Goal: Information Seeking & Learning: Learn about a topic

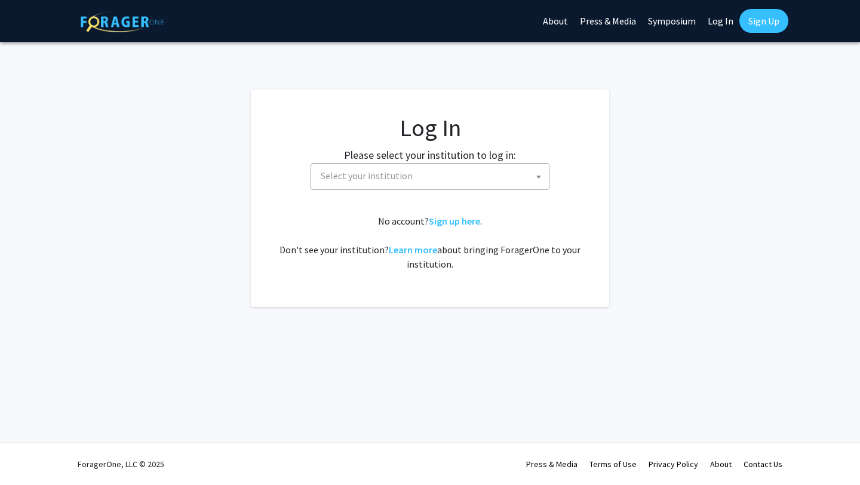
select select
click at [343, 179] on span "Select your institution" at bounding box center [367, 176] width 92 height 12
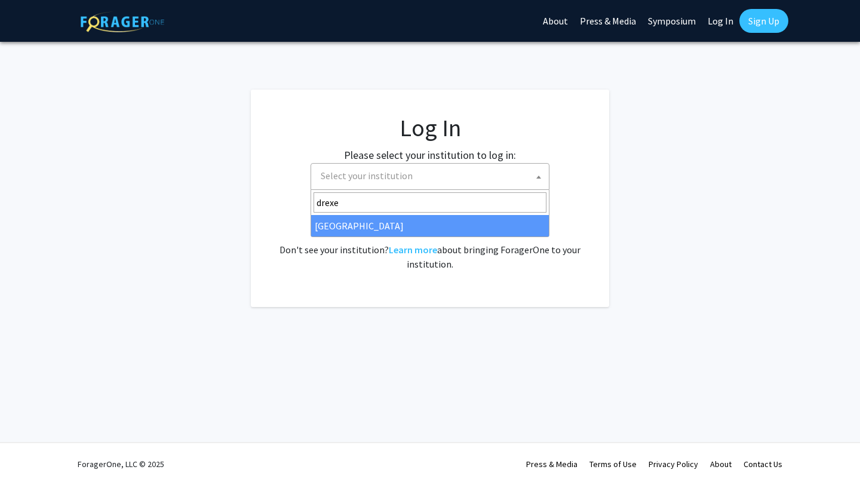
type input "drexe"
select select "6"
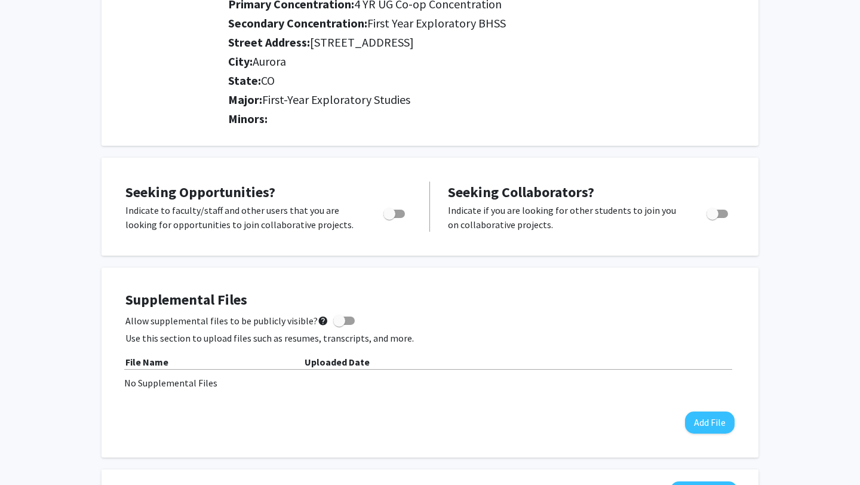
scroll to position [241, 0]
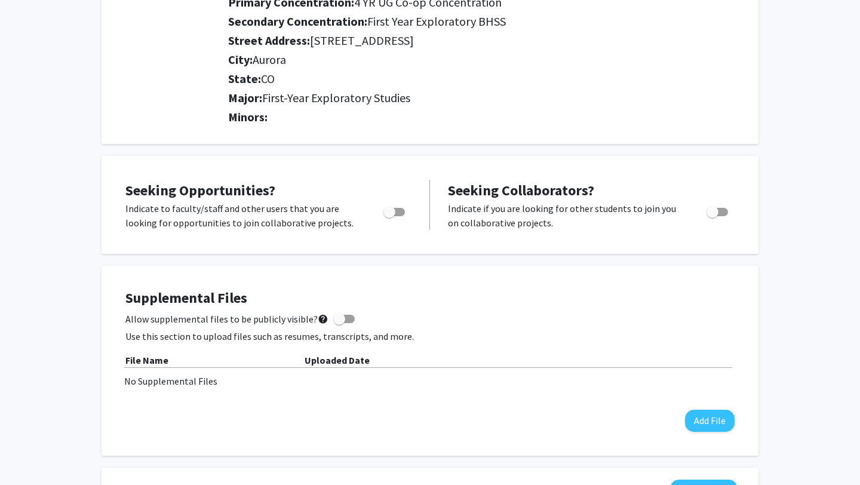
click at [396, 212] on span "Toggle" at bounding box center [390, 212] width 12 height 12
click at [390, 216] on input "Are you actively seeking opportunities?" at bounding box center [389, 216] width 1 height 1
checkbox input "true"
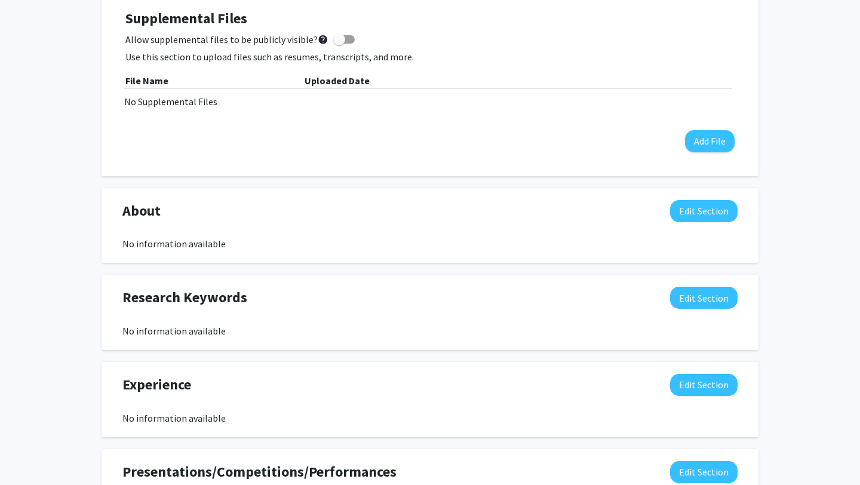
scroll to position [523, 0]
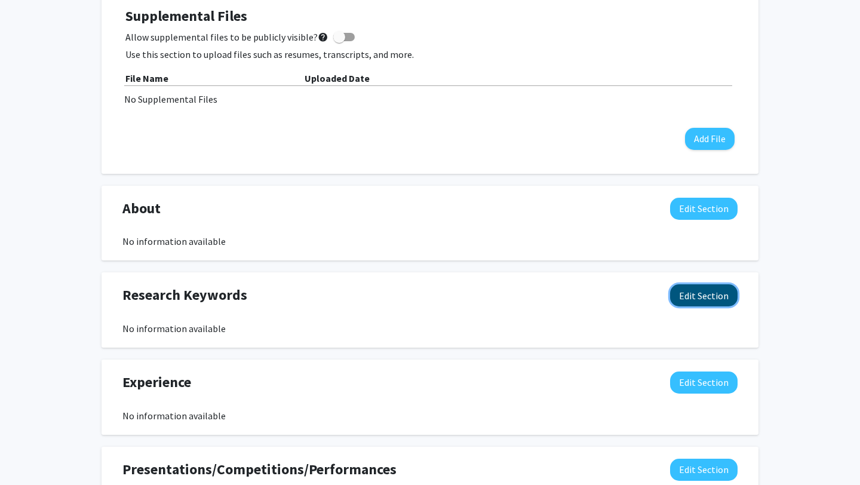
click at [691, 302] on button "Edit Section" at bounding box center [704, 295] width 68 height 22
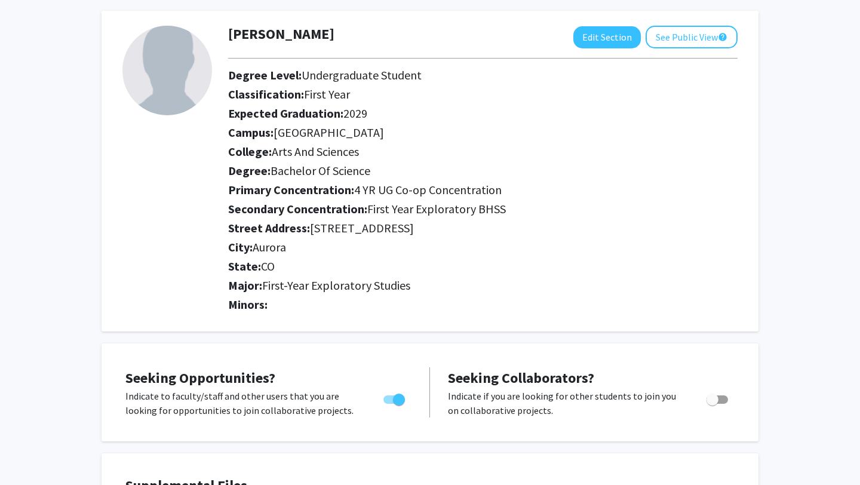
scroll to position [0, 0]
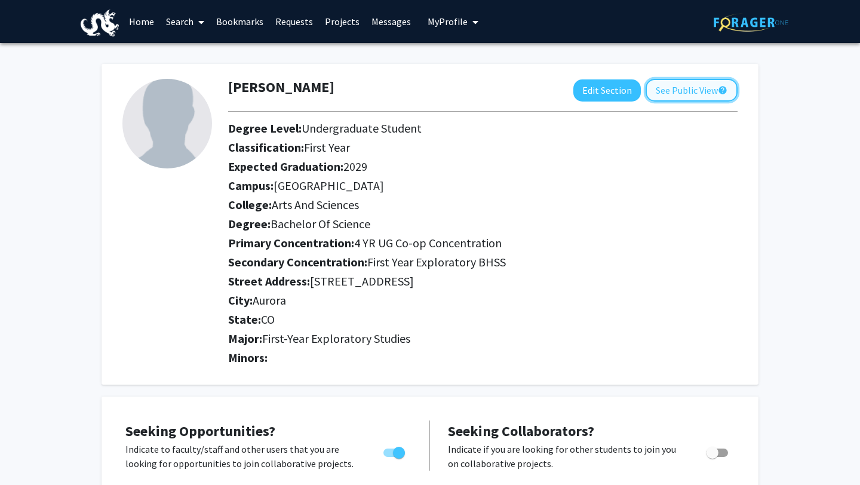
click at [667, 92] on button "See Public View help" at bounding box center [692, 90] width 92 height 23
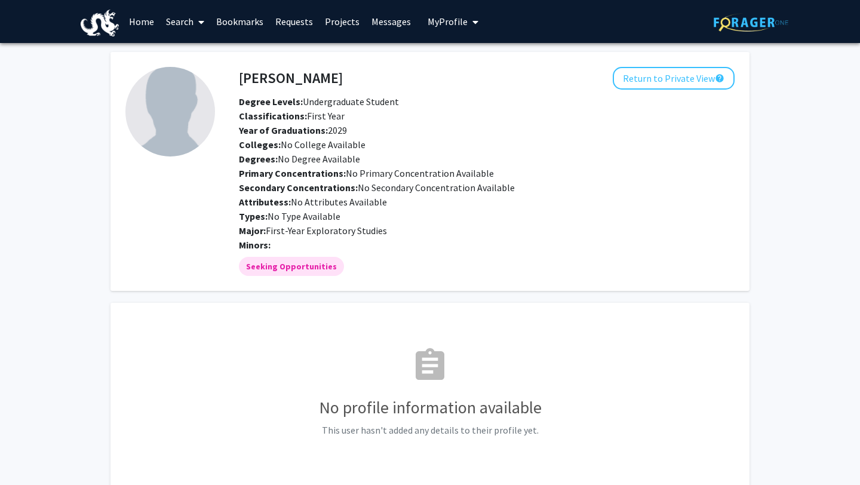
click at [338, 24] on link "Projects" at bounding box center [342, 22] width 47 height 42
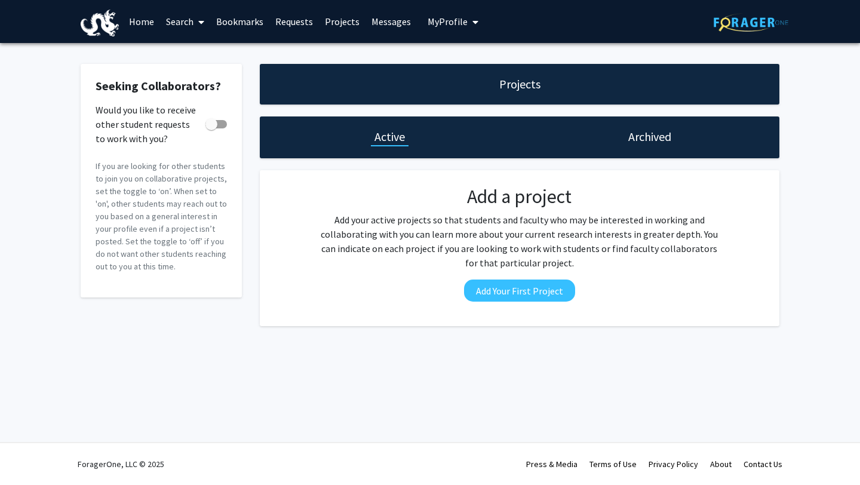
click at [141, 26] on link "Home" at bounding box center [141, 22] width 37 height 42
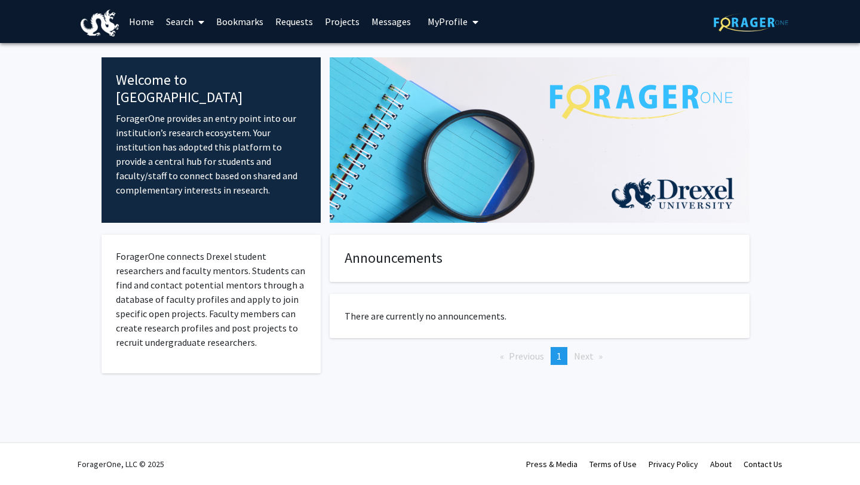
click at [183, 24] on link "Search" at bounding box center [185, 22] width 50 height 42
click at [200, 54] on span "Faculty/Staff" at bounding box center [204, 55] width 88 height 24
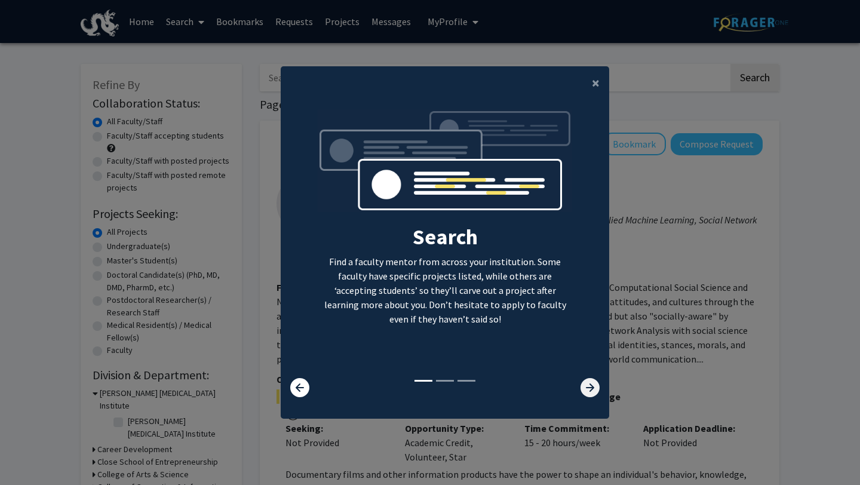
click at [592, 383] on icon at bounding box center [590, 387] width 19 height 19
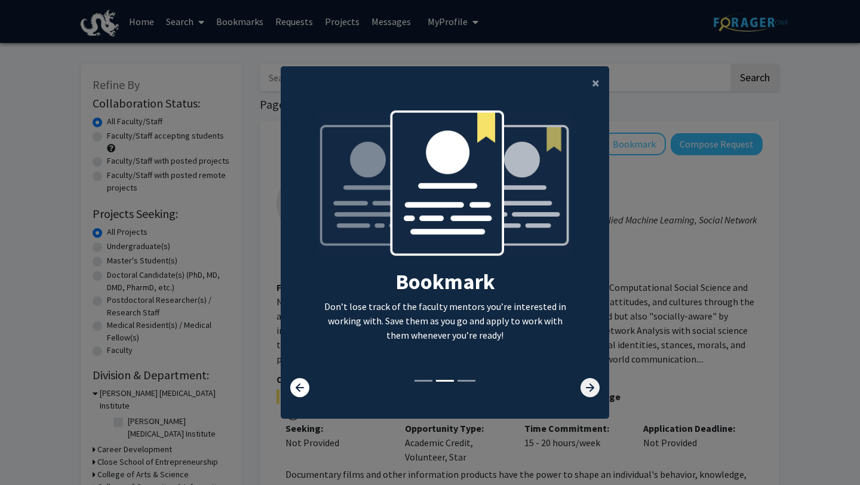
click at [591, 384] on icon at bounding box center [590, 387] width 19 height 19
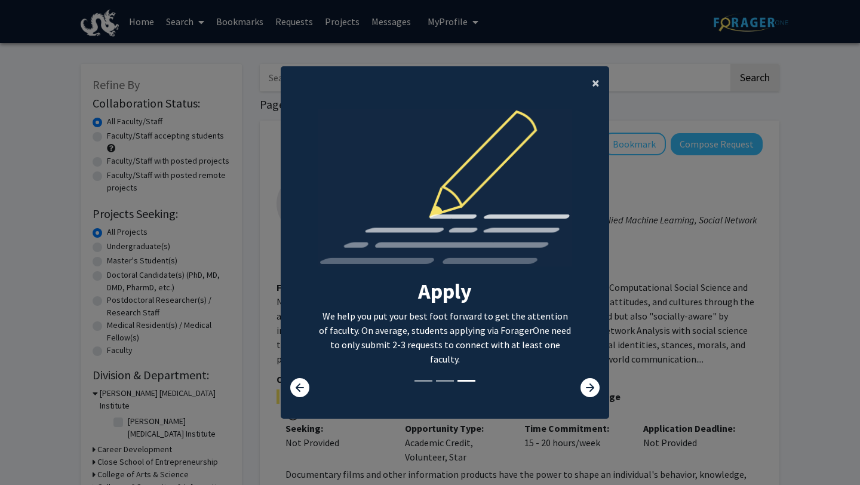
click at [593, 85] on span "×" at bounding box center [596, 82] width 8 height 19
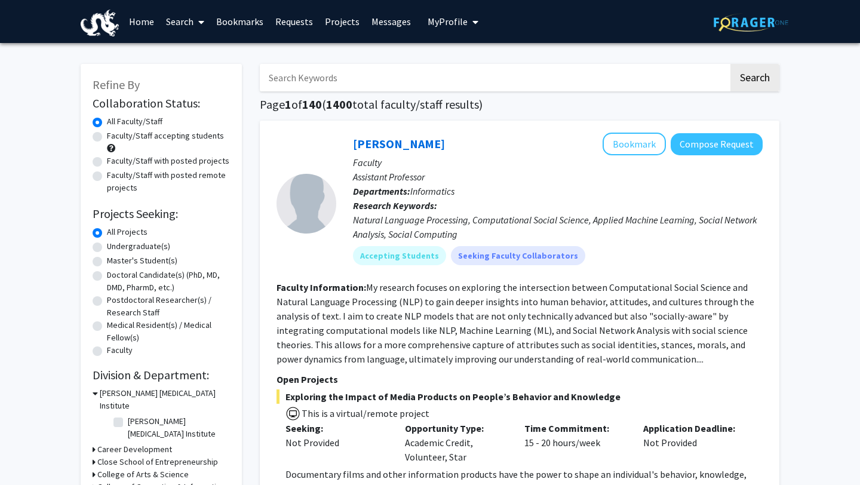
click at [177, 321] on label "Medical Resident(s) / Medical Fellow(s)" at bounding box center [168, 331] width 123 height 25
click at [115, 321] on input "Medical Resident(s) / Medical Fellow(s)" at bounding box center [111, 323] width 8 height 8
radio input "true"
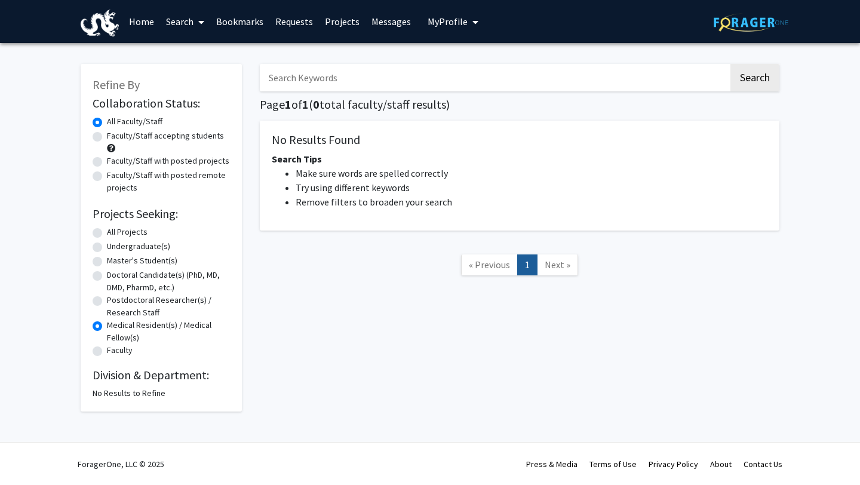
click at [107, 235] on label "All Projects" at bounding box center [127, 232] width 41 height 13
click at [107, 234] on input "All Projects" at bounding box center [111, 230] width 8 height 8
radio input "true"
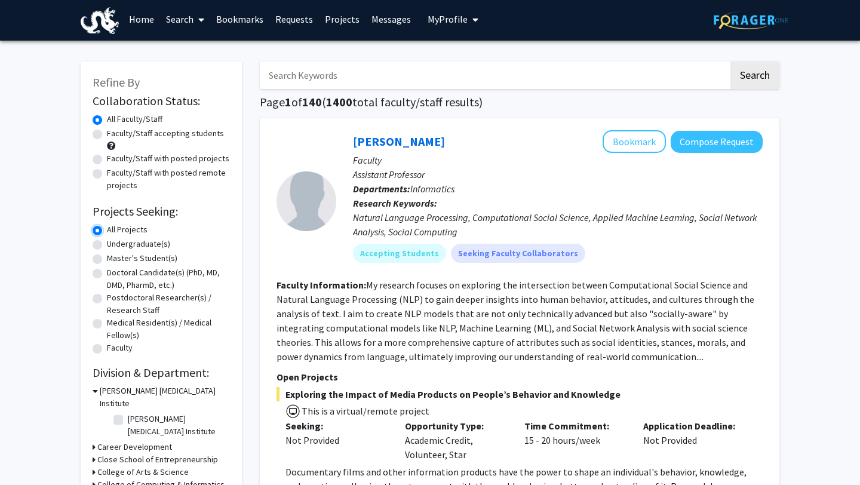
scroll to position [2, 0]
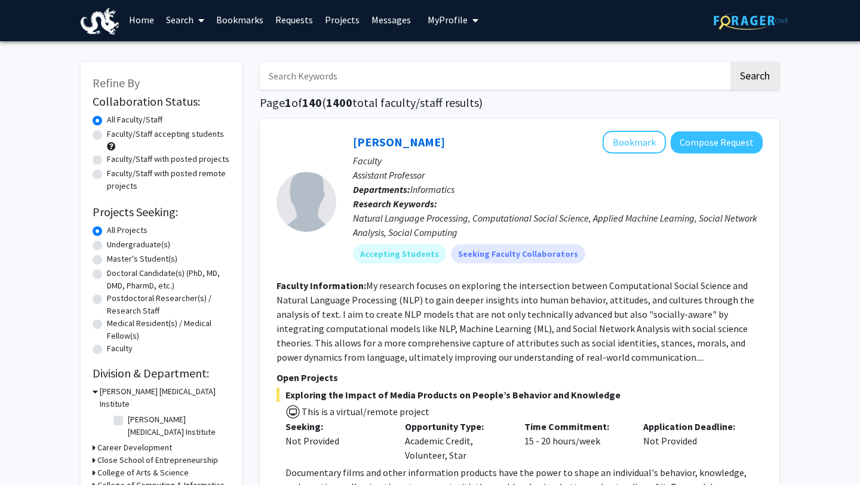
click at [107, 137] on label "Faculty/Staff accepting students" at bounding box center [165, 134] width 117 height 13
click at [107, 136] on input "Faculty/Staff accepting students" at bounding box center [111, 132] width 8 height 8
radio input "true"
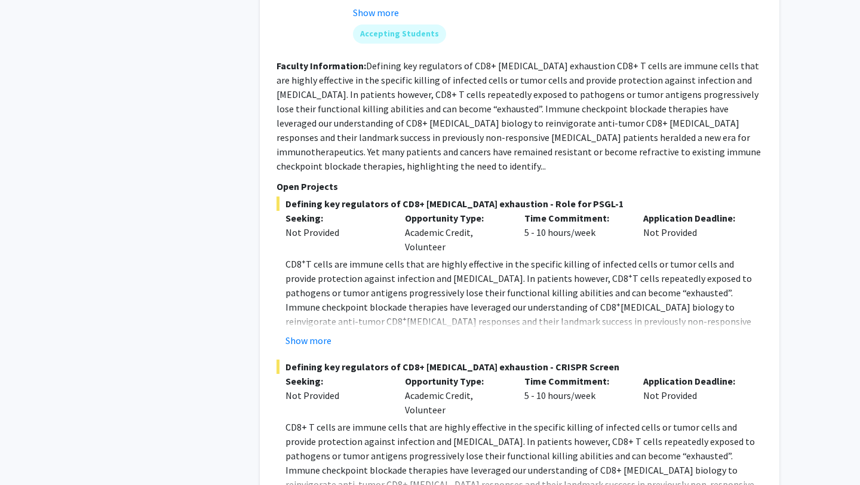
scroll to position [6762, 0]
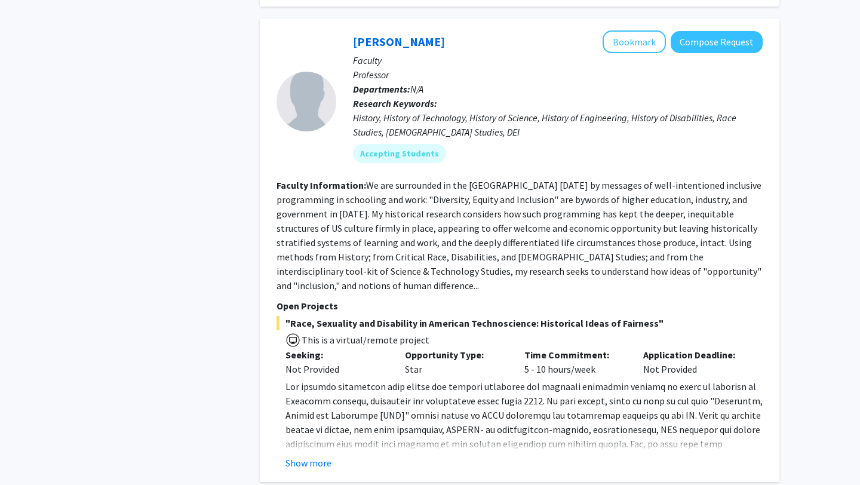
scroll to position [4012, 0]
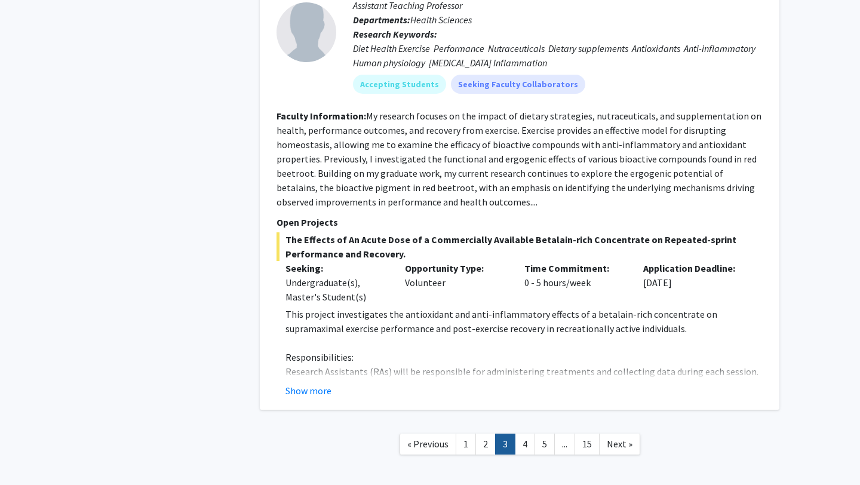
scroll to position [4171, 0]
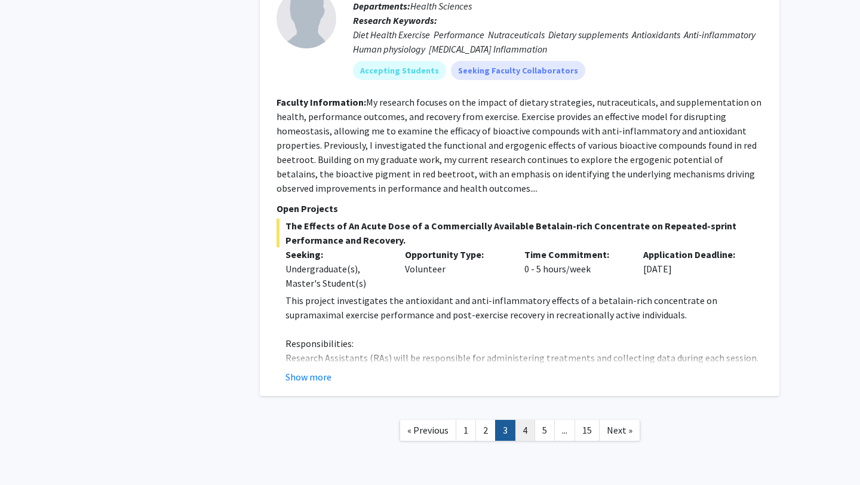
click at [517, 420] on link "4" at bounding box center [525, 430] width 20 height 21
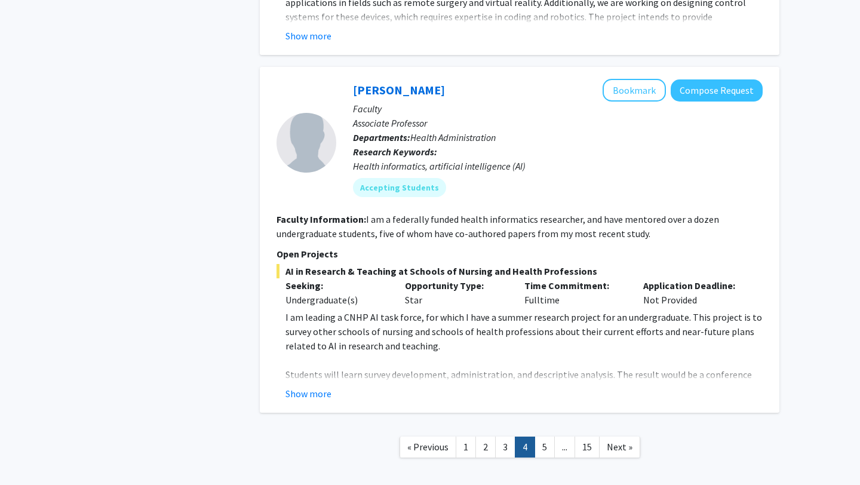
scroll to position [3598, 0]
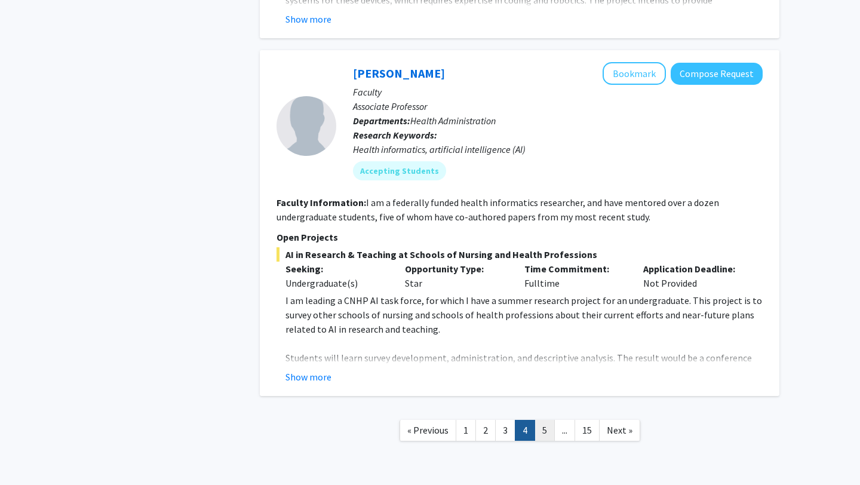
click at [541, 420] on link "5" at bounding box center [545, 430] width 20 height 21
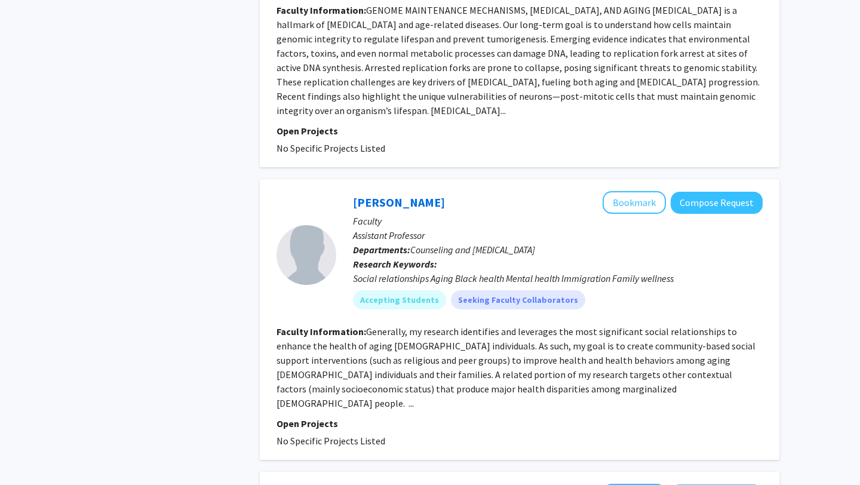
scroll to position [1883, 0]
